Goal: Task Accomplishment & Management: Complete application form

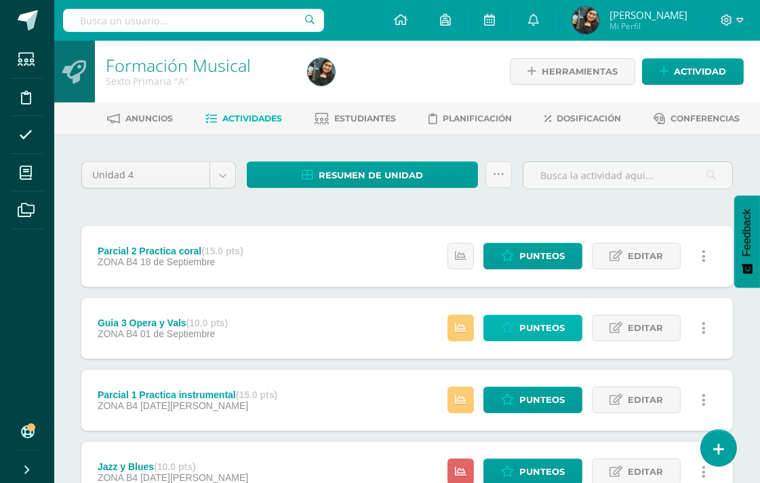
click at [571, 326] on link "Punteos" at bounding box center [533, 328] width 99 height 26
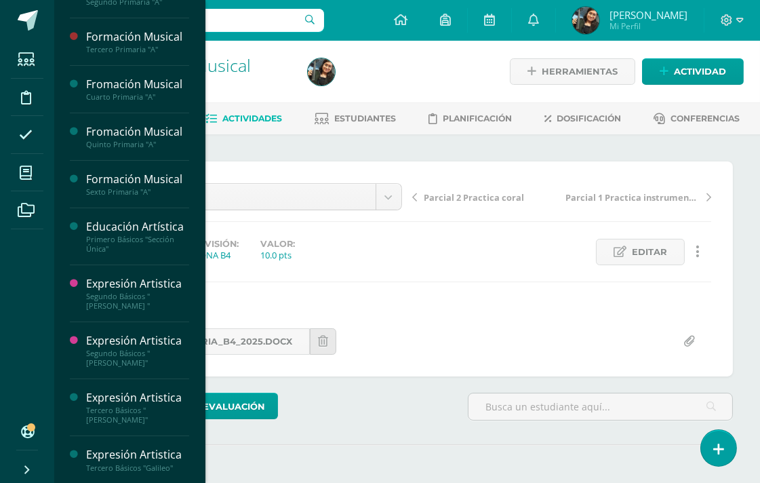
scroll to position [221, 0]
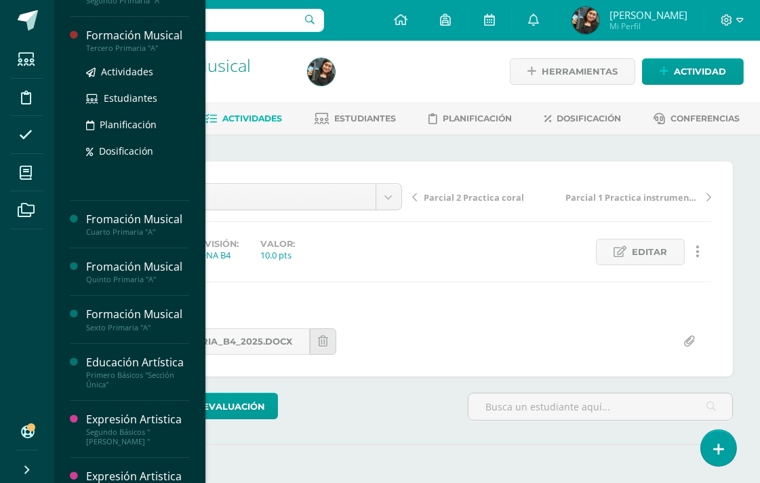
click at [126, 53] on div "Tercero Primaria "A"" at bounding box center [137, 47] width 103 height 9
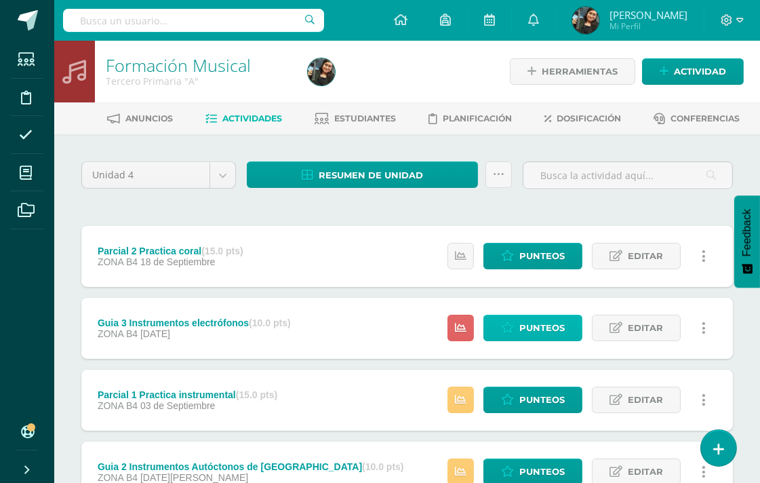
click at [562, 324] on span "Punteos" at bounding box center [541, 327] width 45 height 25
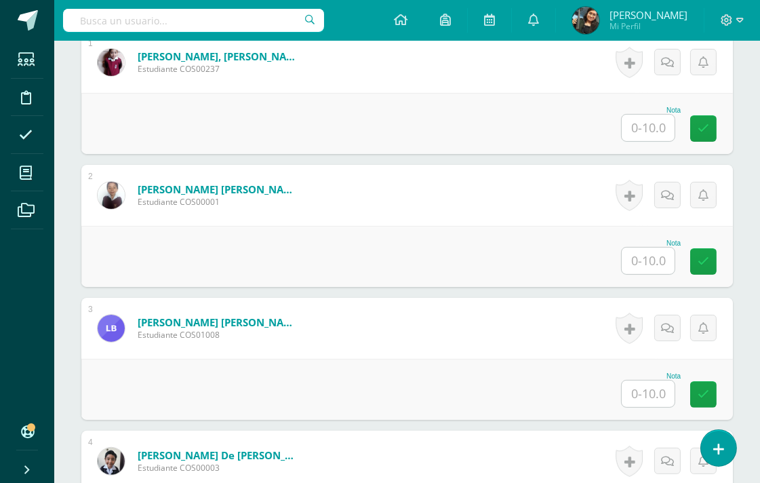
scroll to position [453, 0]
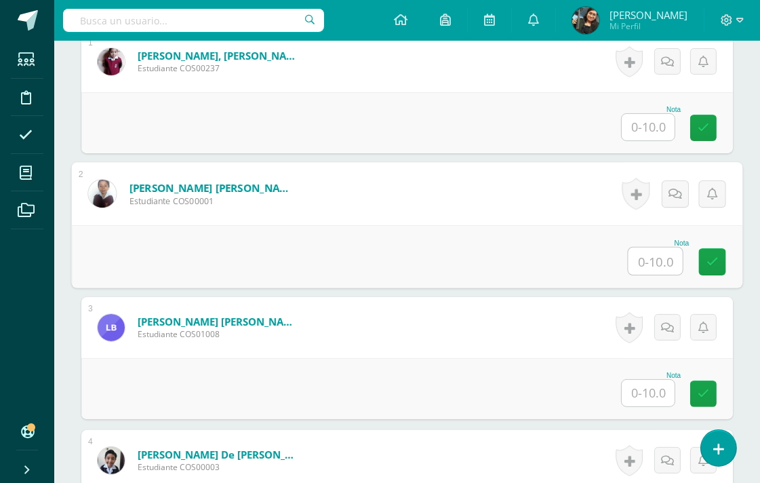
click at [651, 254] on input "text" at bounding box center [656, 261] width 54 height 27
type input "9"
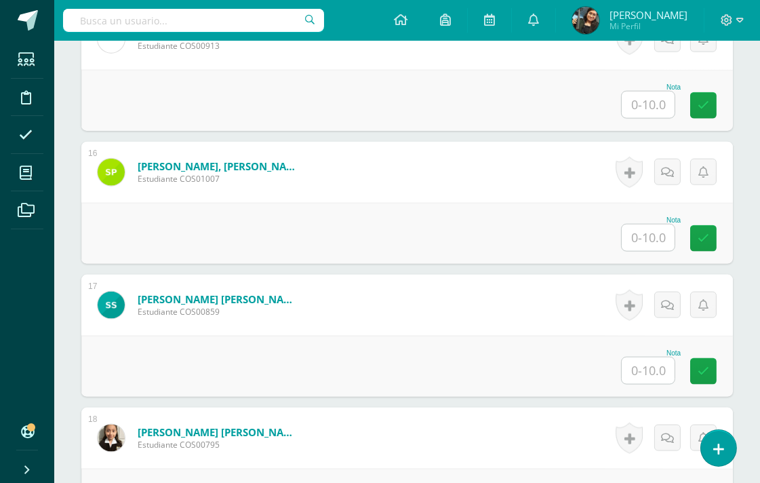
scroll to position [2337, 0]
click at [651, 241] on input "text" at bounding box center [648, 237] width 53 height 26
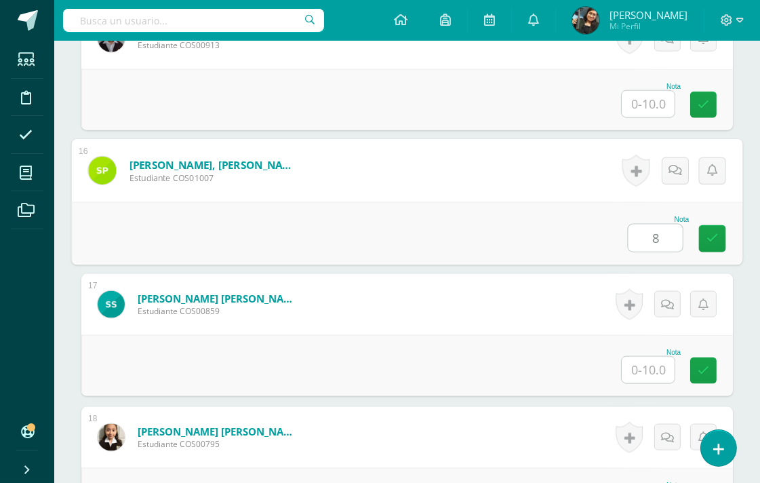
type input "8"
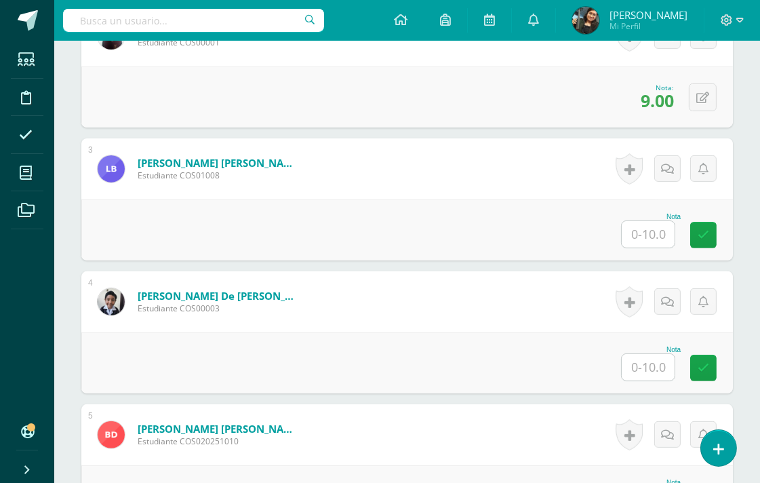
scroll to position [604, 0]
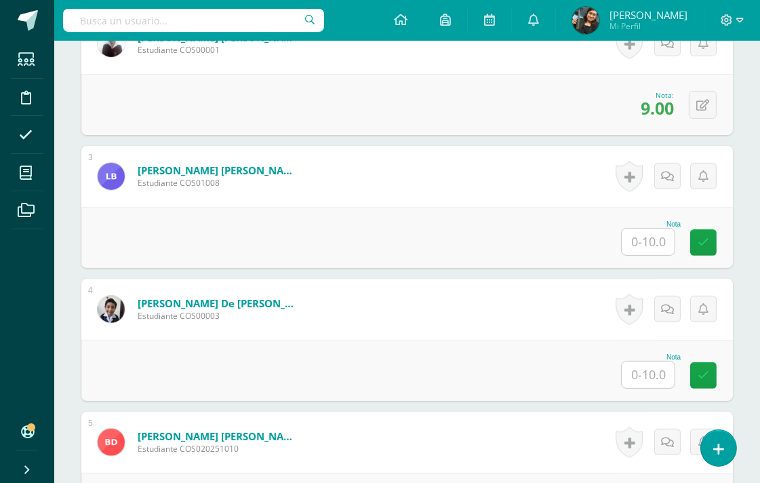
click at [653, 239] on input "text" at bounding box center [648, 242] width 53 height 26
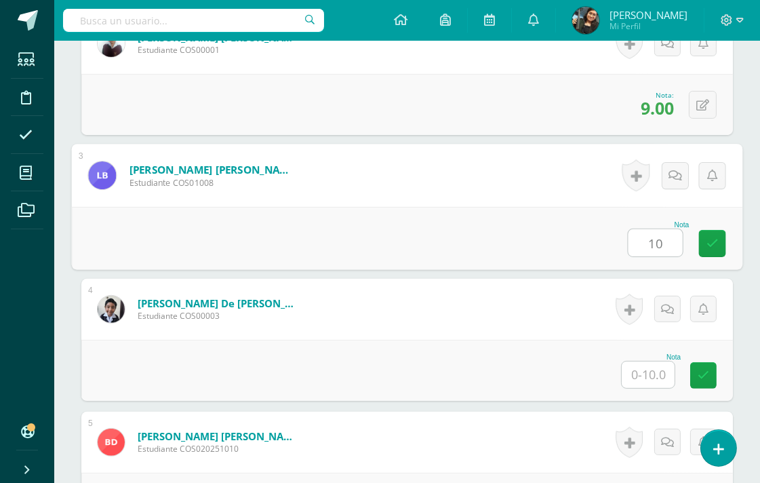
type input "10"
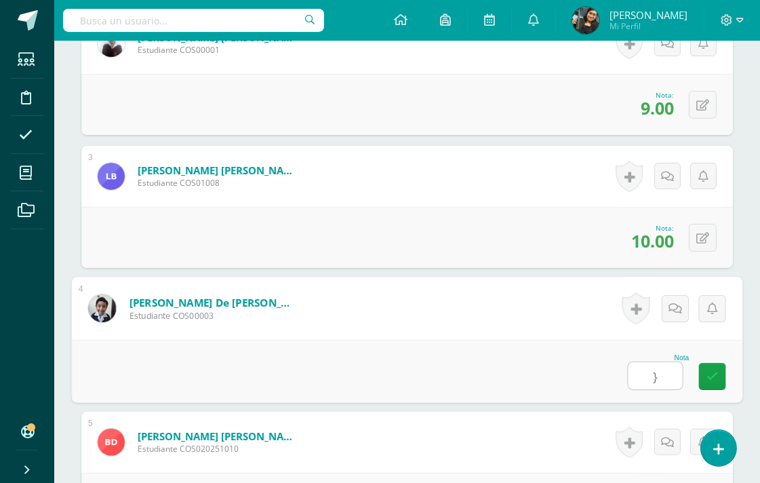
type input "}"
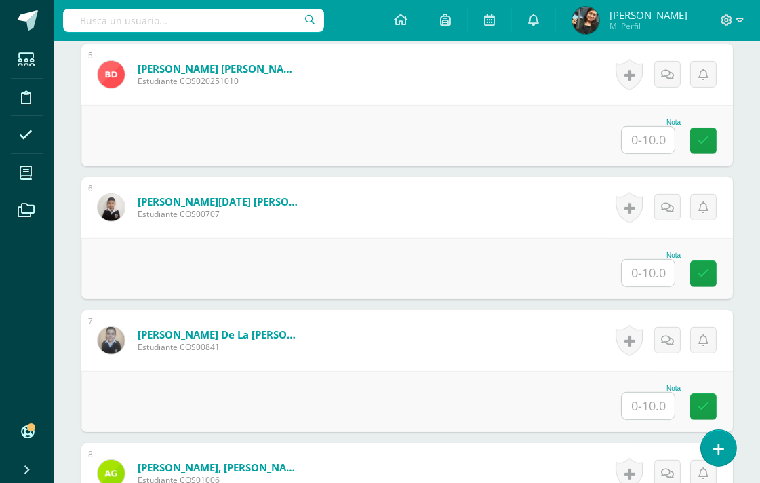
scroll to position [981, 0]
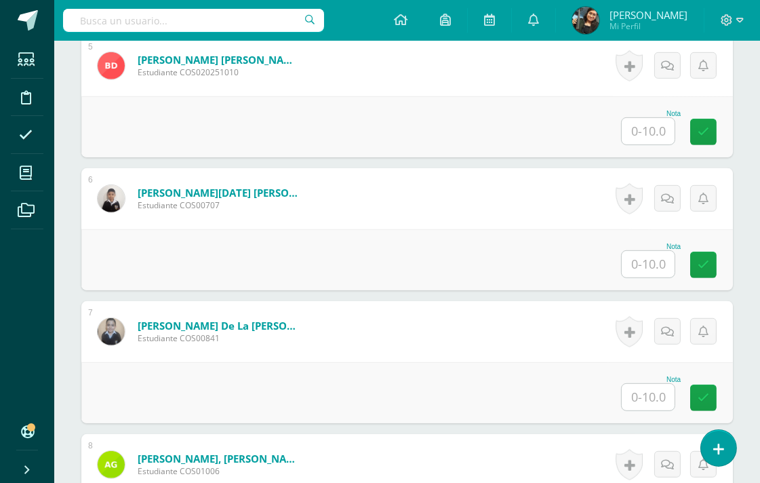
click at [654, 262] on input "text" at bounding box center [648, 264] width 53 height 26
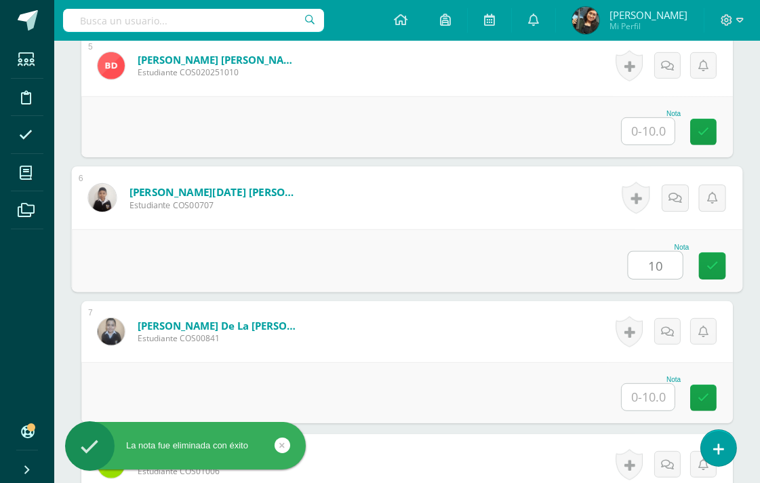
type input "10"
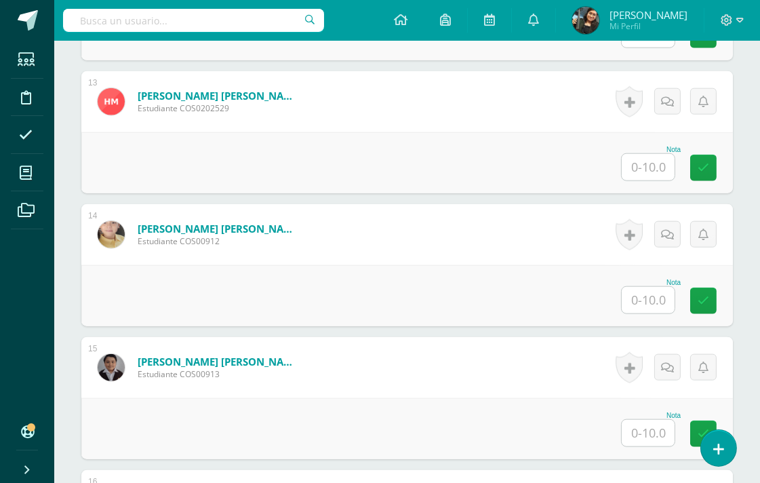
scroll to position [2036, 0]
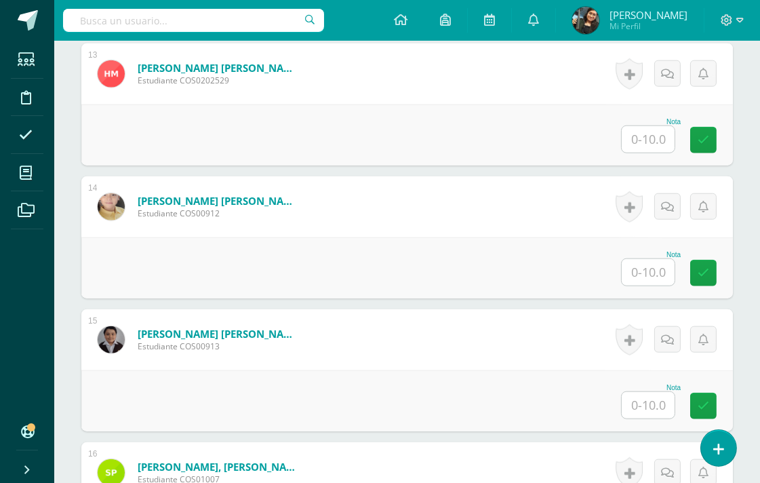
click at [655, 410] on input "text" at bounding box center [648, 405] width 53 height 26
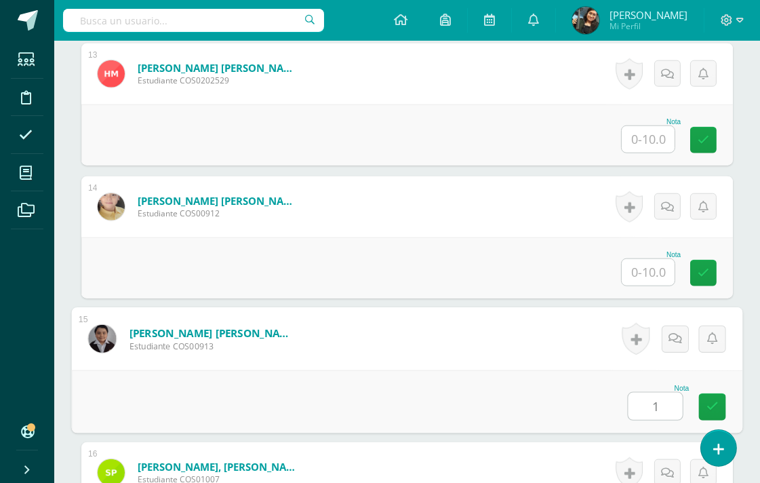
type input "10"
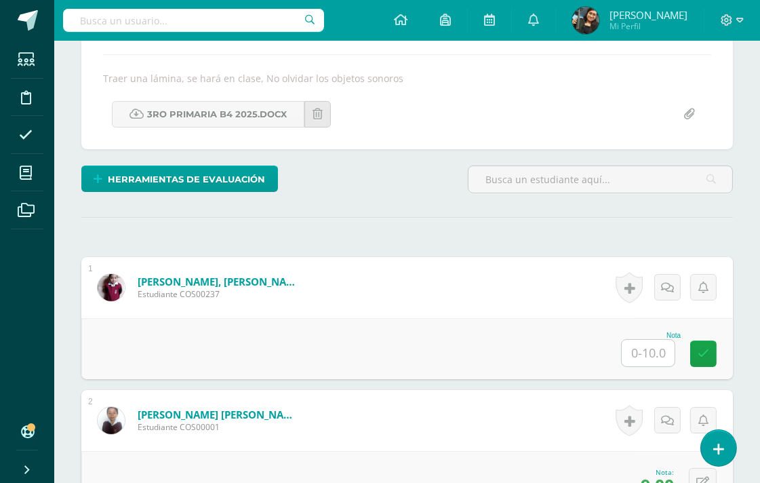
scroll to position [378, 0]
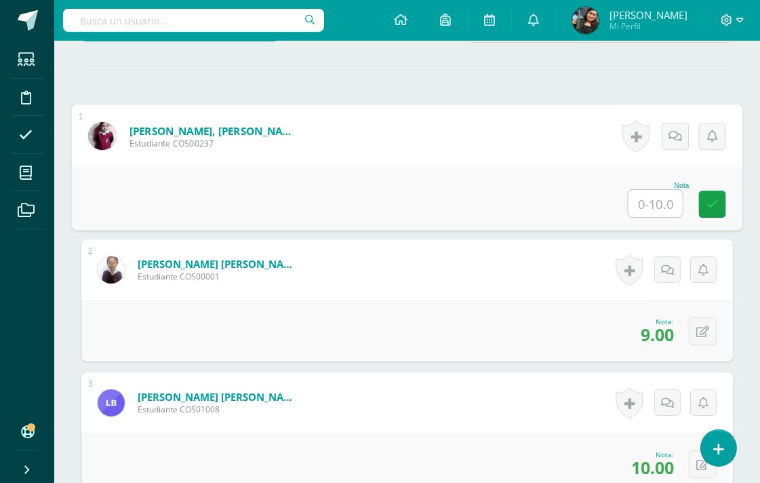
click at [652, 201] on input "text" at bounding box center [656, 203] width 54 height 27
type input "10"
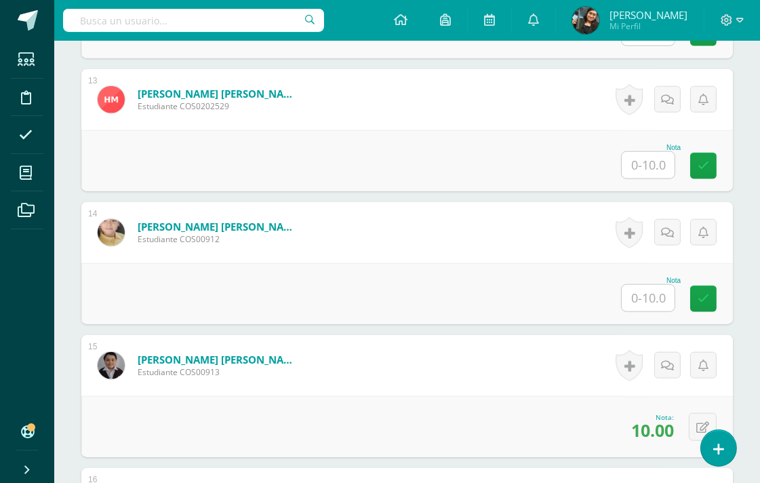
scroll to position [2111, 0]
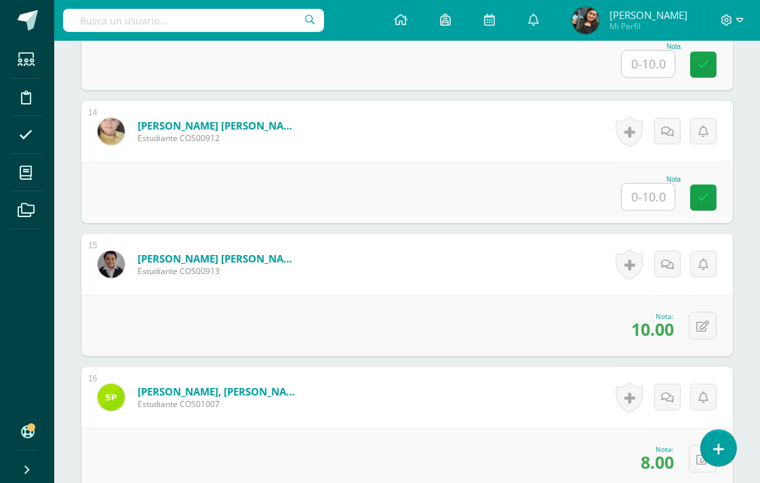
click at [656, 202] on input "text" at bounding box center [648, 197] width 53 height 26
type input "0"
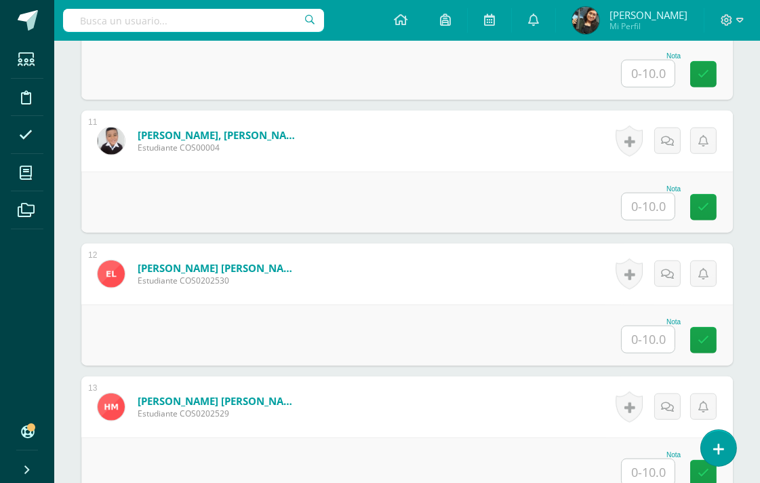
scroll to position [1734, 0]
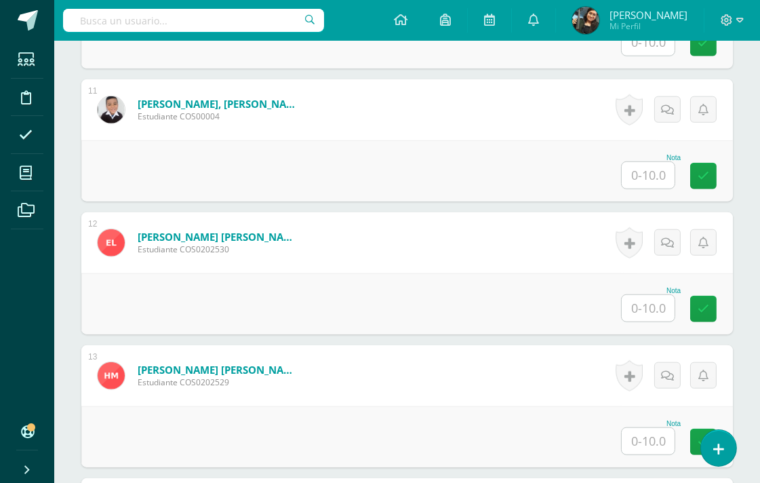
click at [654, 310] on input "text" at bounding box center [648, 308] width 53 height 26
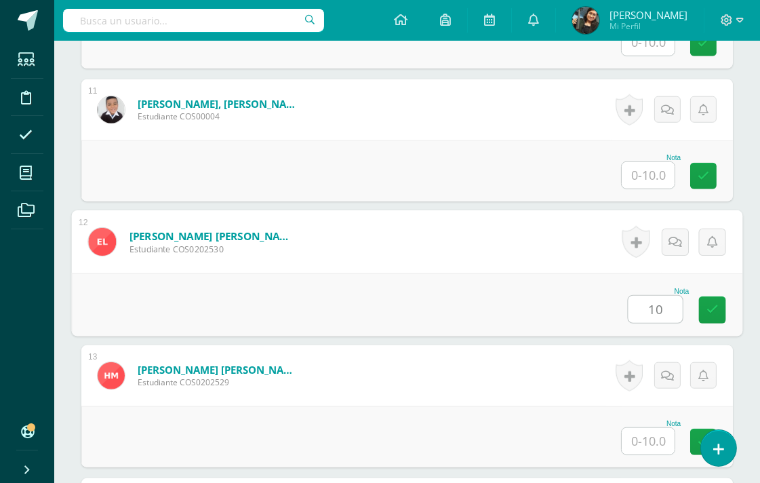
type input "10"
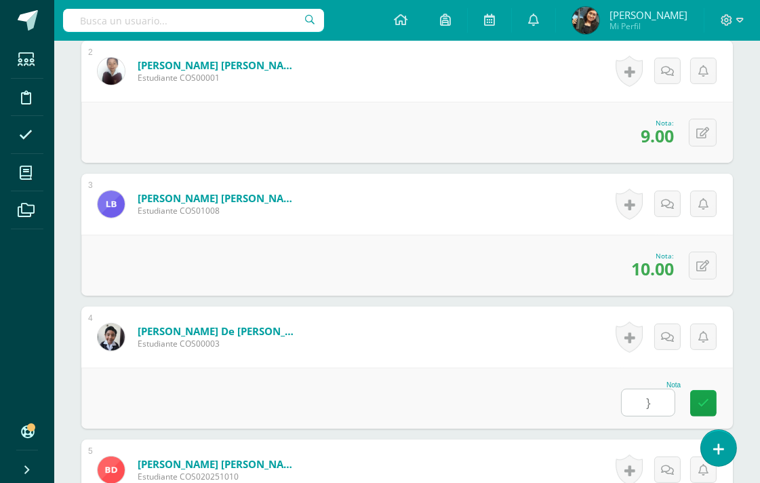
scroll to position [604, 0]
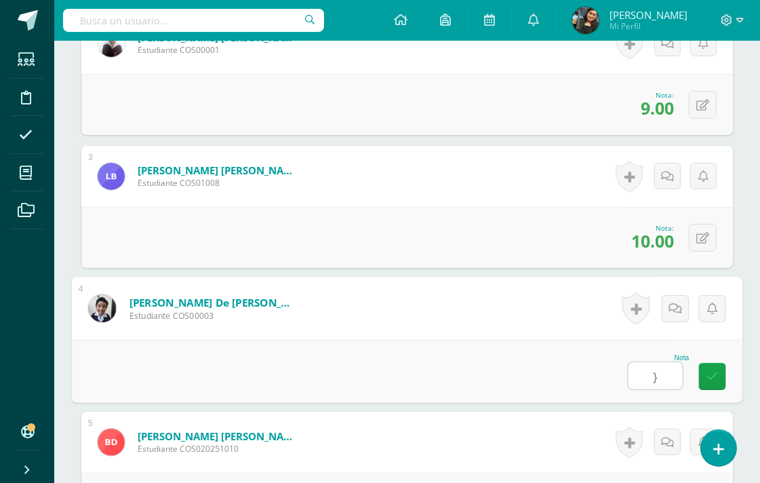
click at [655, 374] on input "}" at bounding box center [656, 375] width 54 height 27
type input "}"
type input "10"
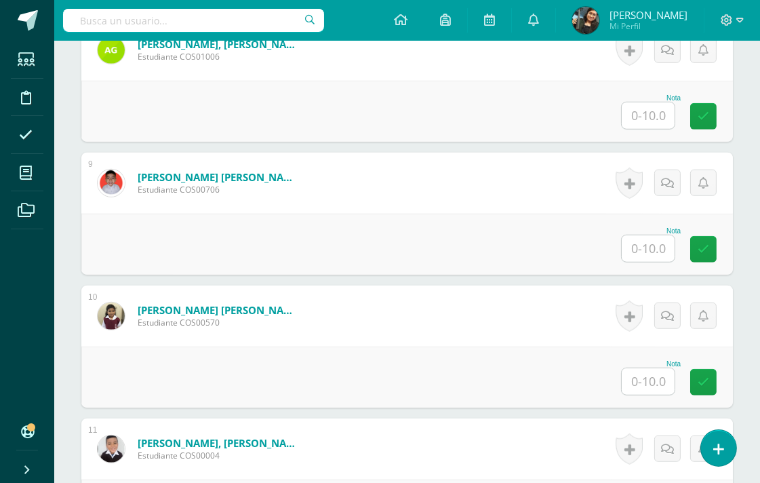
scroll to position [1398, 0]
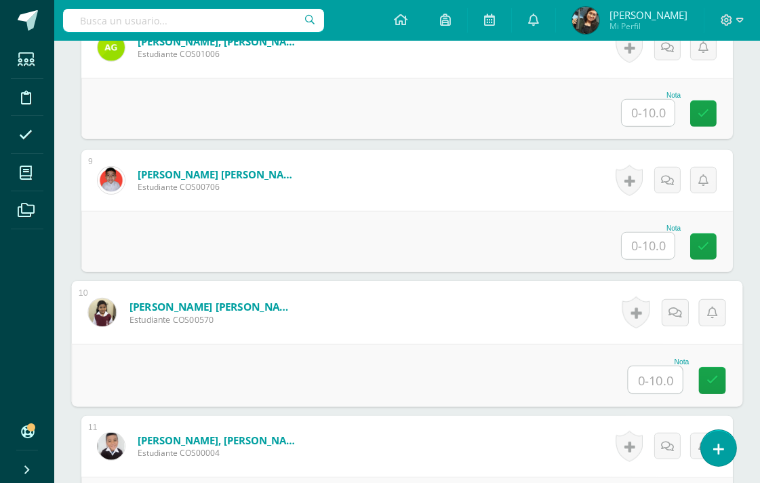
click at [647, 374] on input "text" at bounding box center [656, 379] width 54 height 27
type input "10"
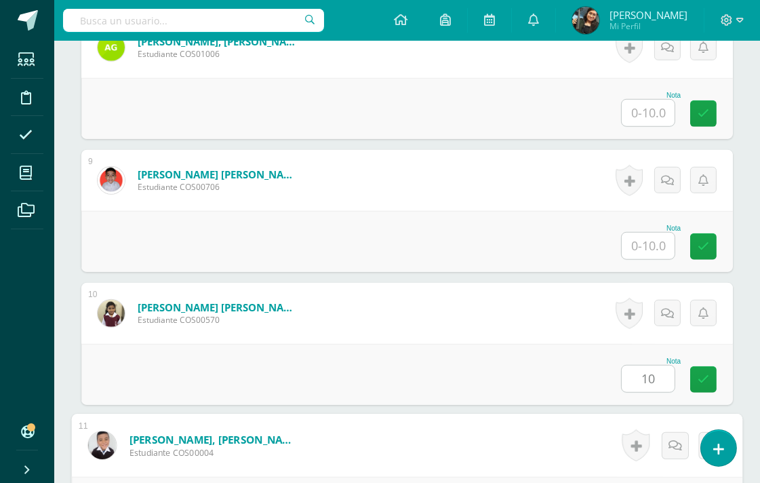
scroll to position [1667, 0]
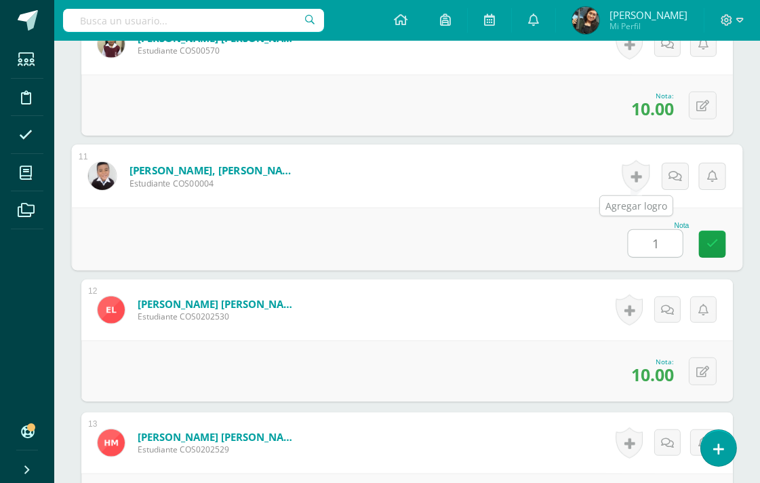
type input "10"
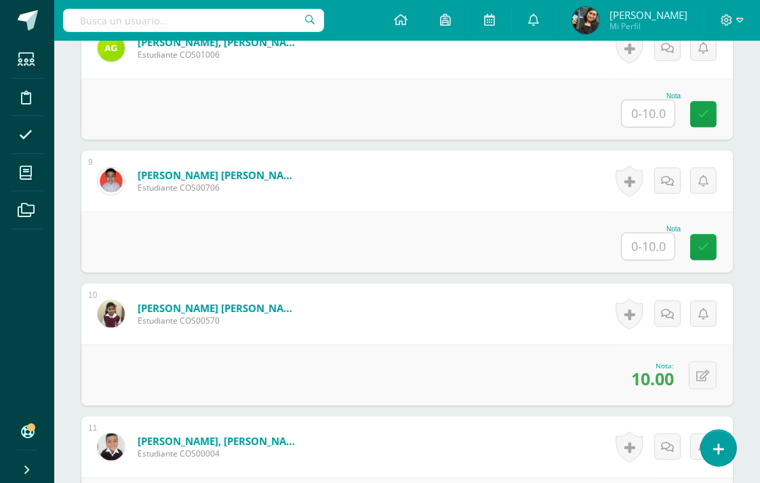
scroll to position [1366, 0]
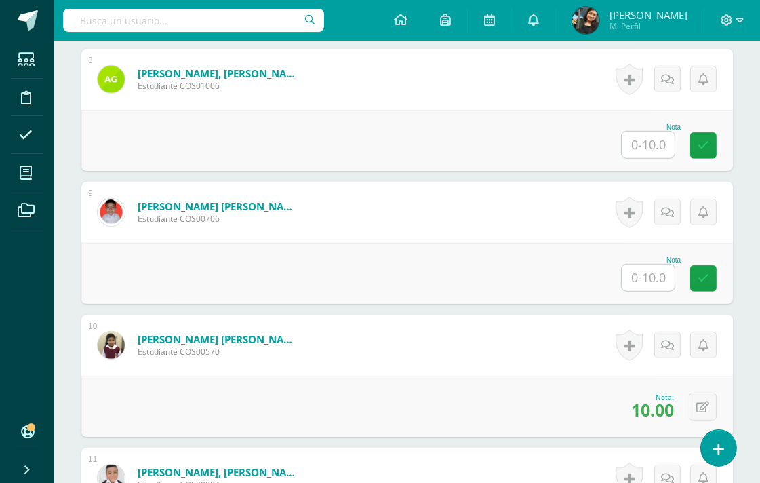
click at [660, 273] on input "text" at bounding box center [648, 277] width 53 height 26
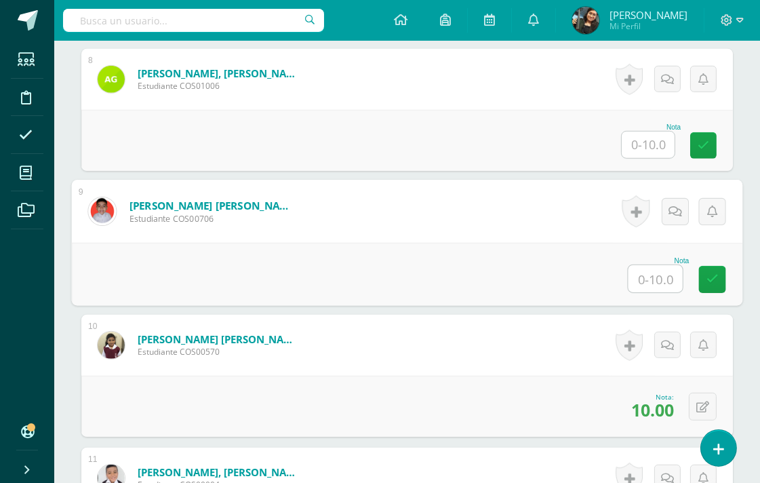
type input "9"
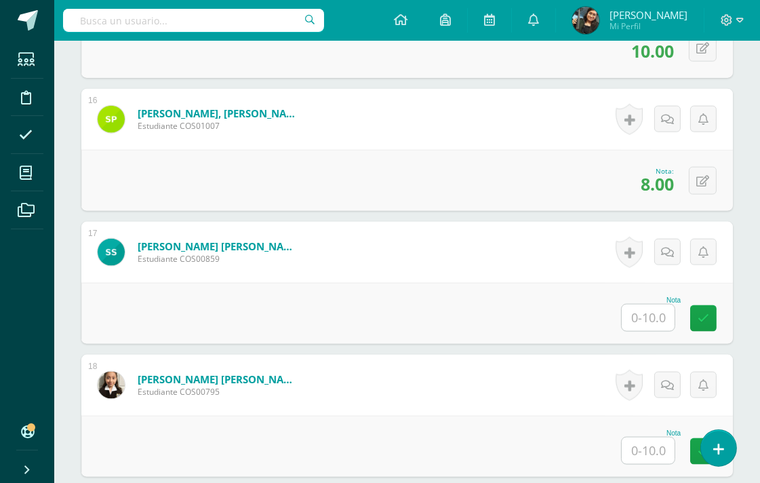
scroll to position [2421, 0]
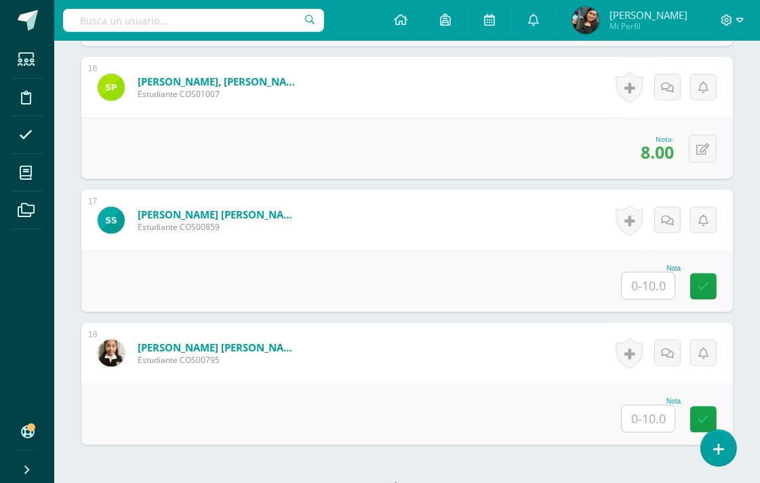
click at [650, 281] on input "text" at bounding box center [648, 286] width 53 height 26
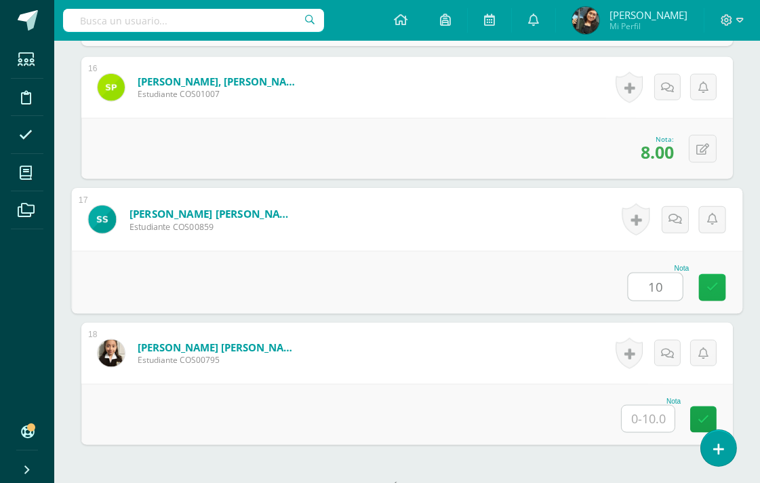
type input "10"
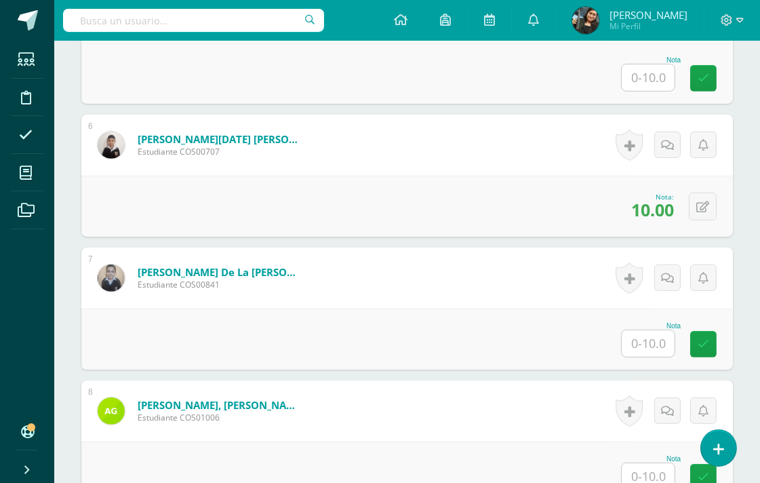
scroll to position [1065, 0]
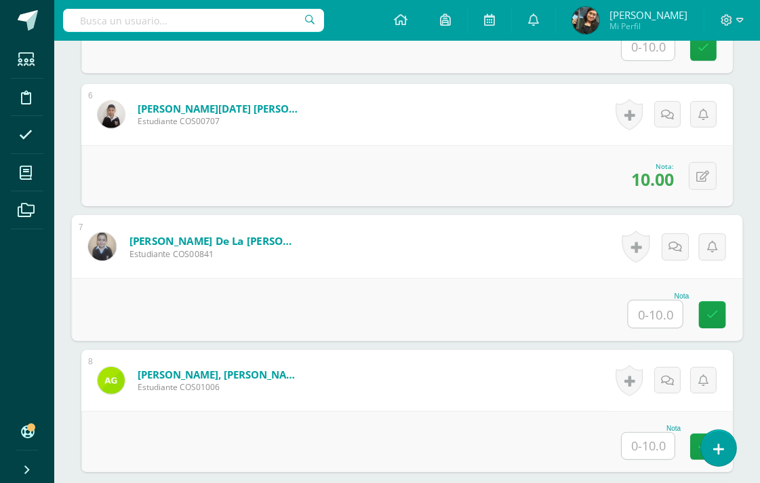
click at [649, 317] on input "text" at bounding box center [656, 313] width 54 height 27
type input "10"
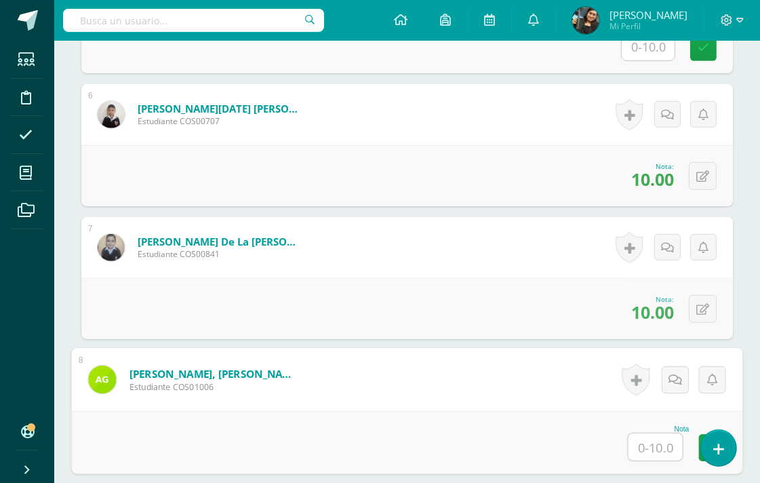
scroll to position [1366, 0]
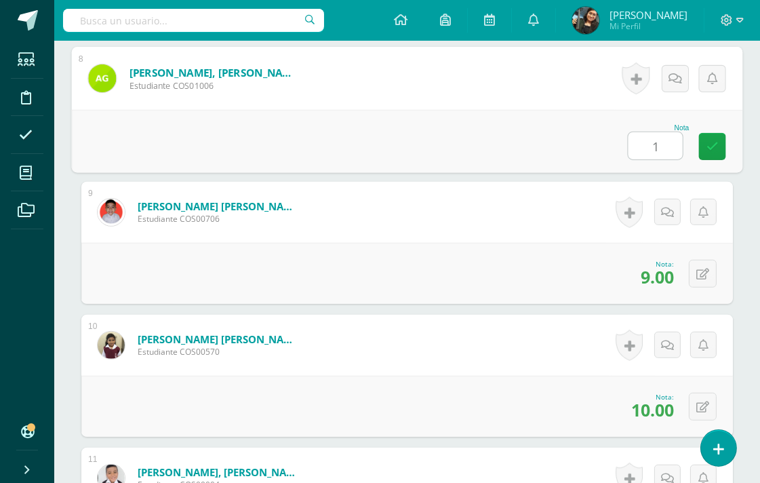
type input "10"
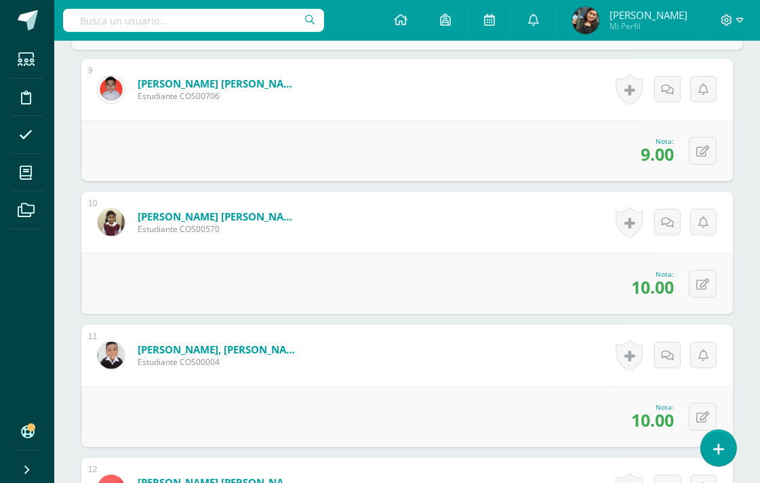
scroll to position [1291, 0]
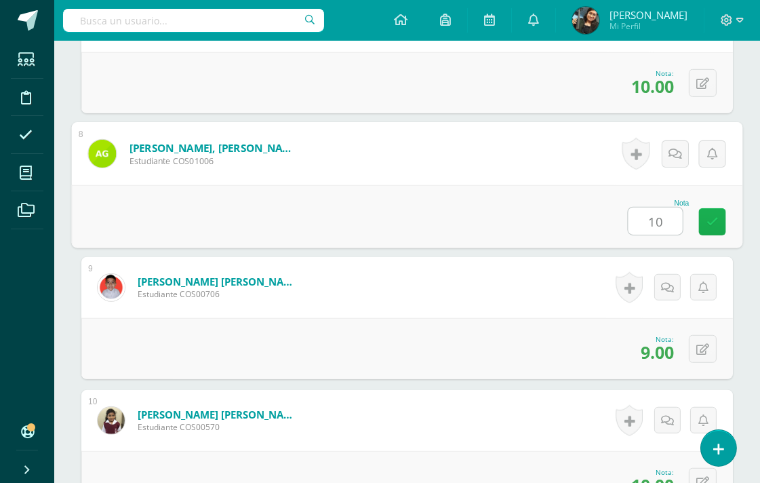
click at [705, 218] on link at bounding box center [712, 221] width 27 height 27
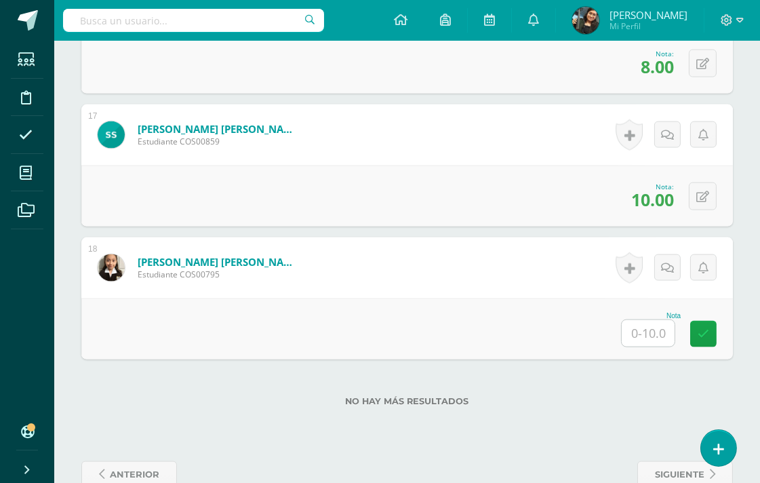
scroll to position [2538, 0]
